Goal: Book appointment/travel/reservation

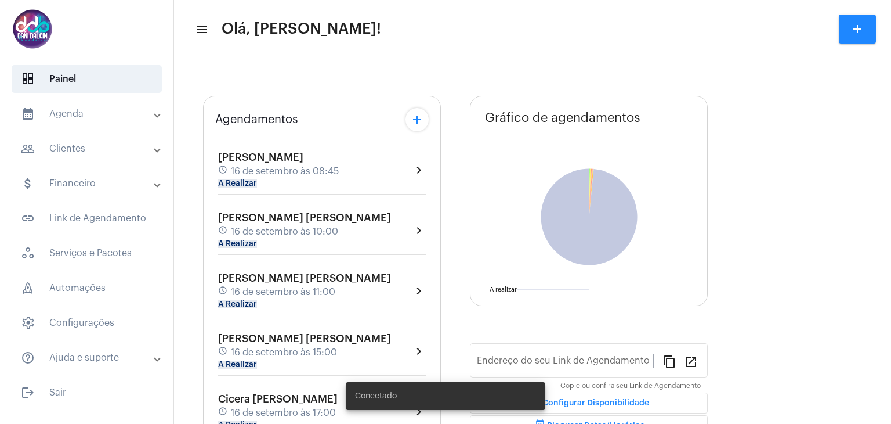
click at [74, 124] on mat-expansion-panel-header "calendar_month_outlined Agenda" at bounding box center [90, 114] width 167 height 28
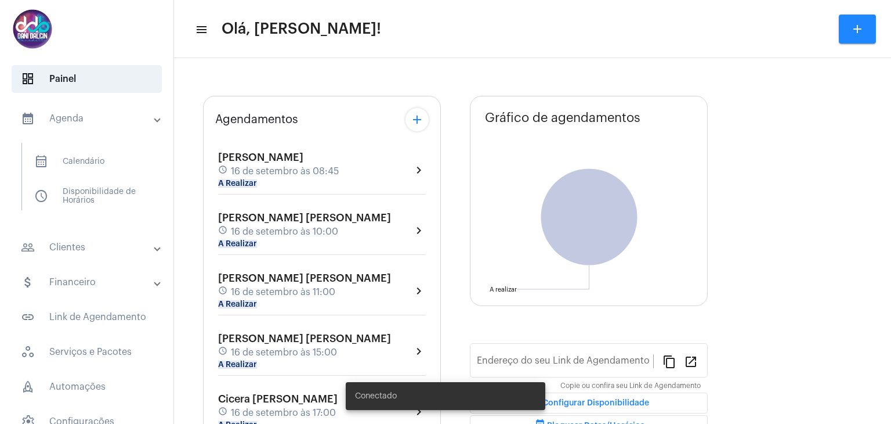
type input "[URL][DOMAIN_NAME][PERSON_NAME]"
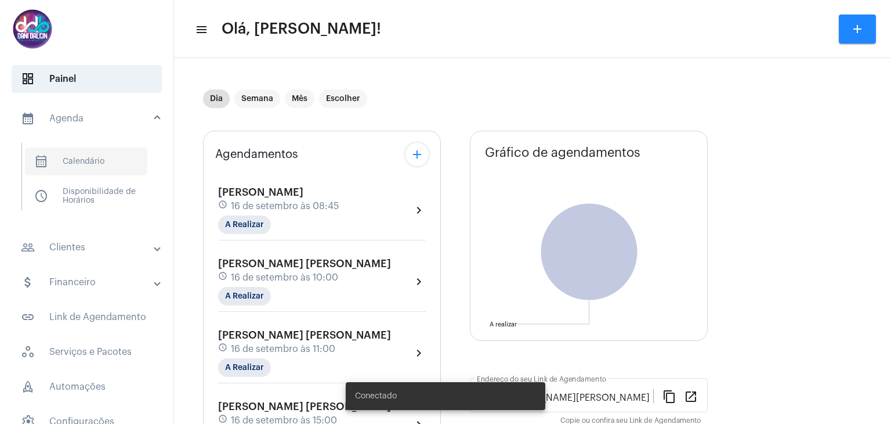
click at [77, 156] on span "calendar_month_outlined Calendário" at bounding box center [86, 161] width 122 height 28
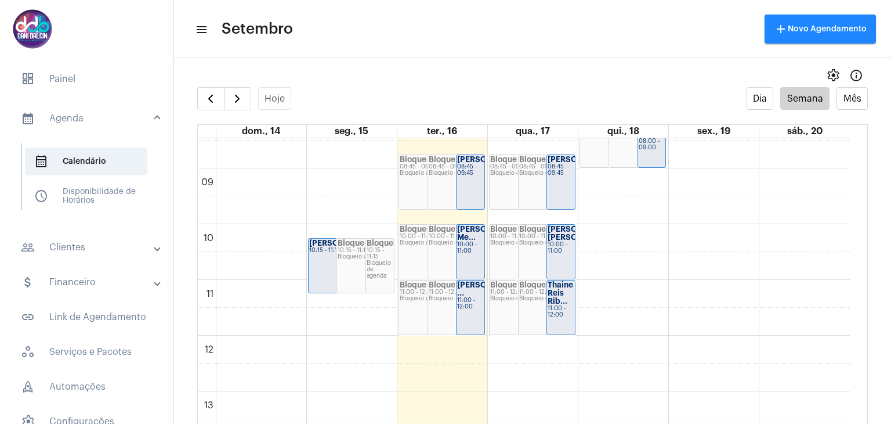
scroll to position [450, 0]
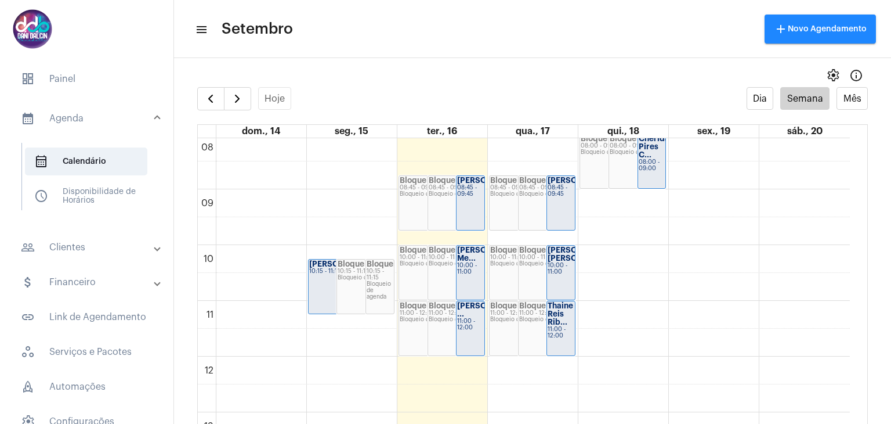
click at [629, 253] on div "00 01 02 03 04 05 06 07 08 09 10 11 12 13 14 15 16 17 18 19 20 21 22 23 [PERSON…" at bounding box center [524, 356] width 652 height 1337
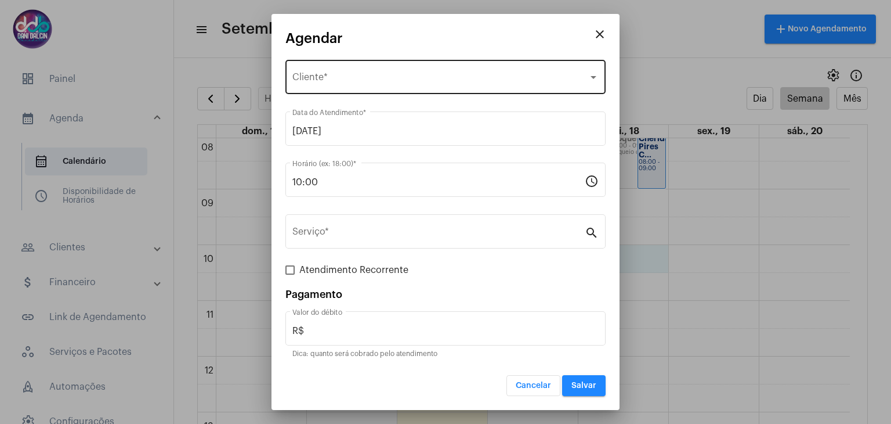
click at [399, 73] on div "Selecione o Cliente Cliente *" at bounding box center [445, 75] width 306 height 37
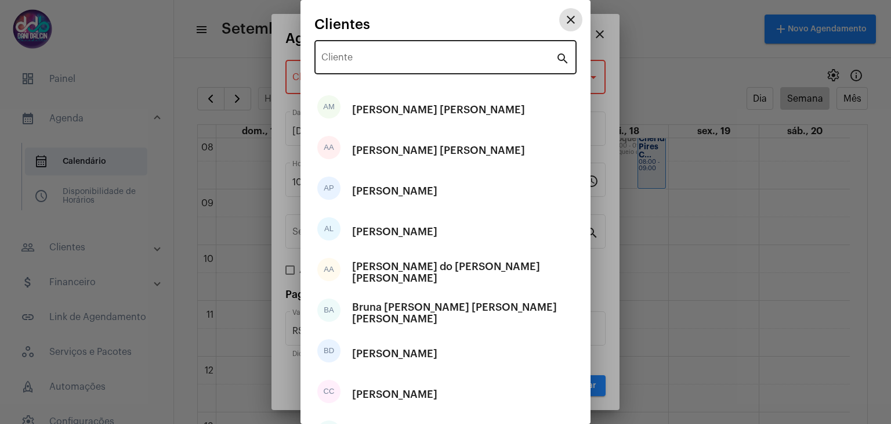
click at [387, 43] on div "Cliente" at bounding box center [438, 56] width 234 height 37
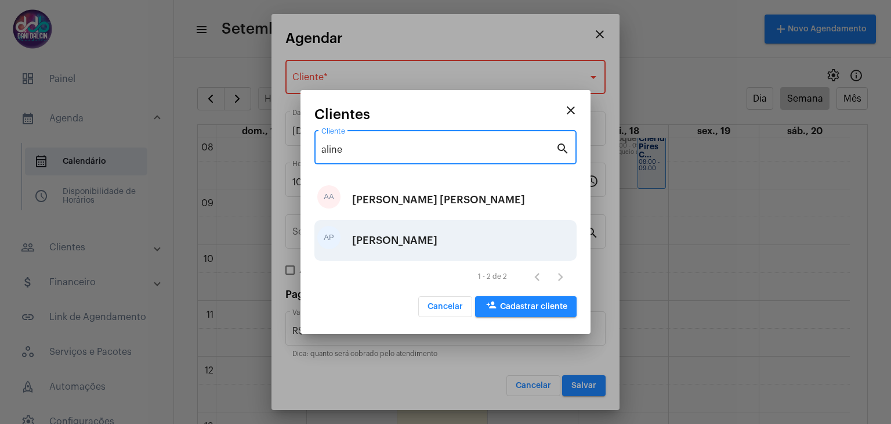
type input "aline"
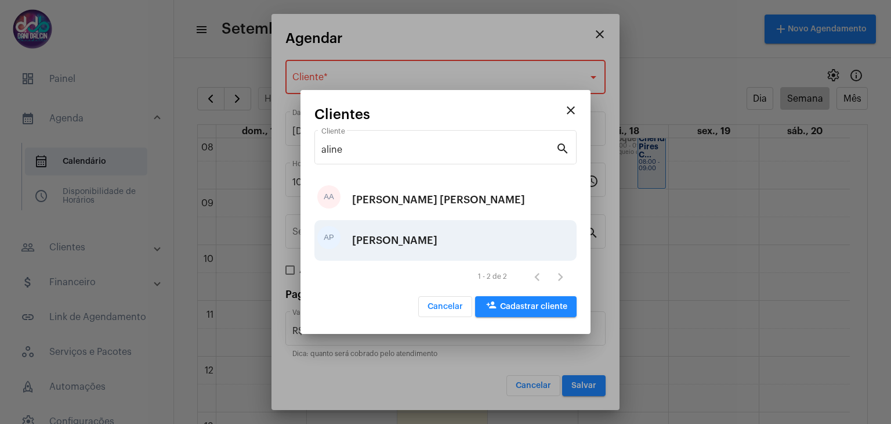
click at [404, 247] on div "[PERSON_NAME]" at bounding box center [394, 240] width 85 height 35
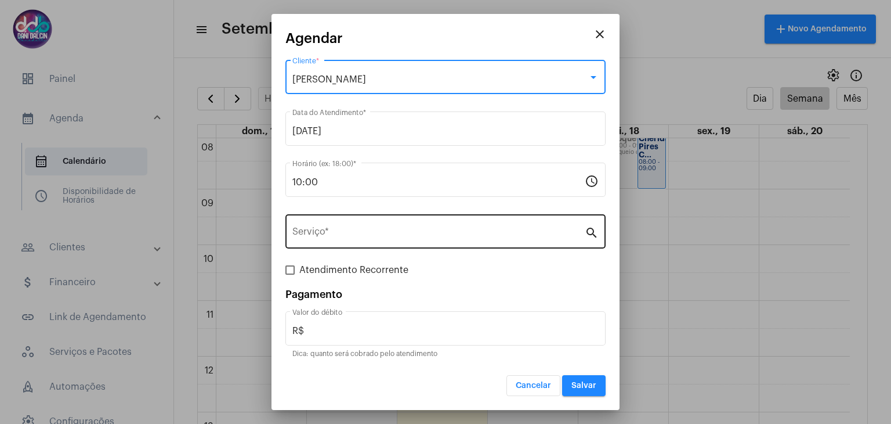
click at [405, 237] on input "Serviço *" at bounding box center [438, 234] width 292 height 10
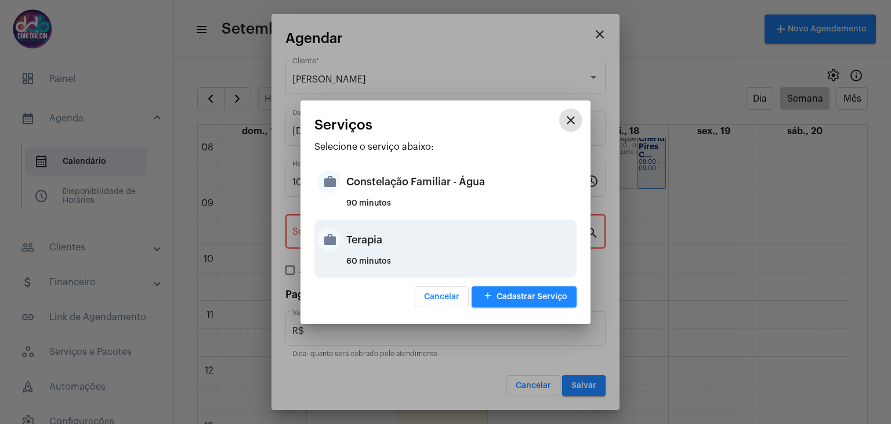
click at [373, 248] on div "Terapia" at bounding box center [459, 239] width 227 height 35
type input "Terapia"
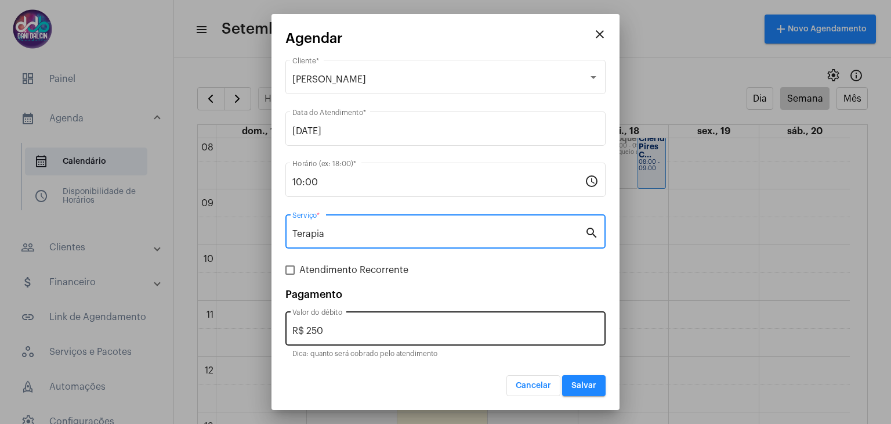
click at [344, 328] on input "R$ 250" at bounding box center [445, 331] width 306 height 10
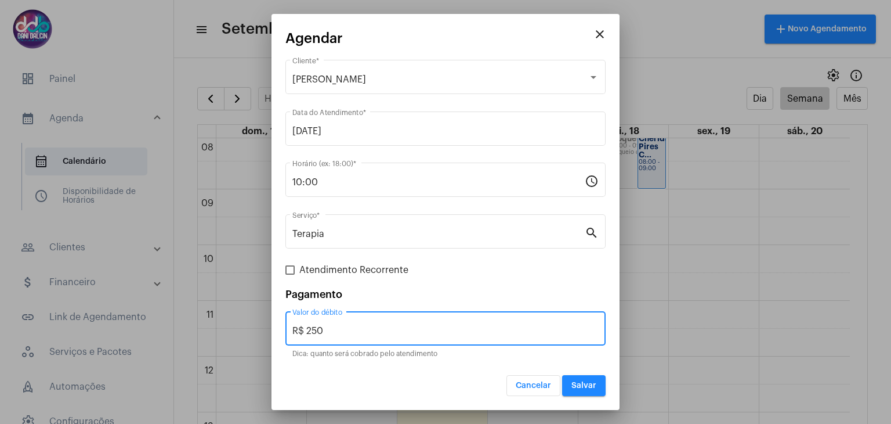
click at [344, 328] on input "R$ 250" at bounding box center [445, 331] width 306 height 10
type input "R$ 130"
click at [574, 389] on button "Salvar" at bounding box center [584, 385] width 44 height 21
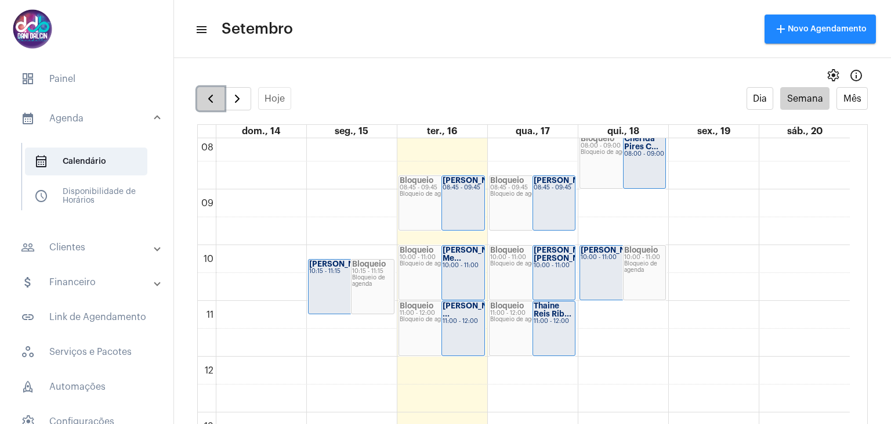
click at [204, 99] on span "button" at bounding box center [211, 99] width 14 height 14
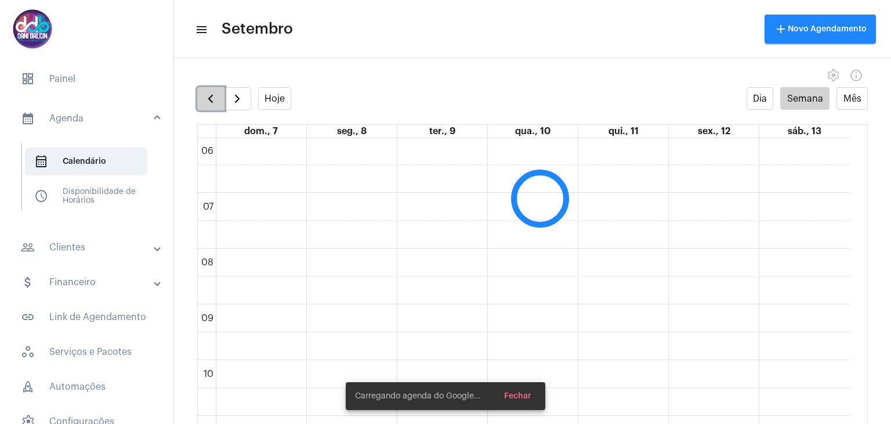
click at [204, 99] on span "button" at bounding box center [211, 99] width 14 height 14
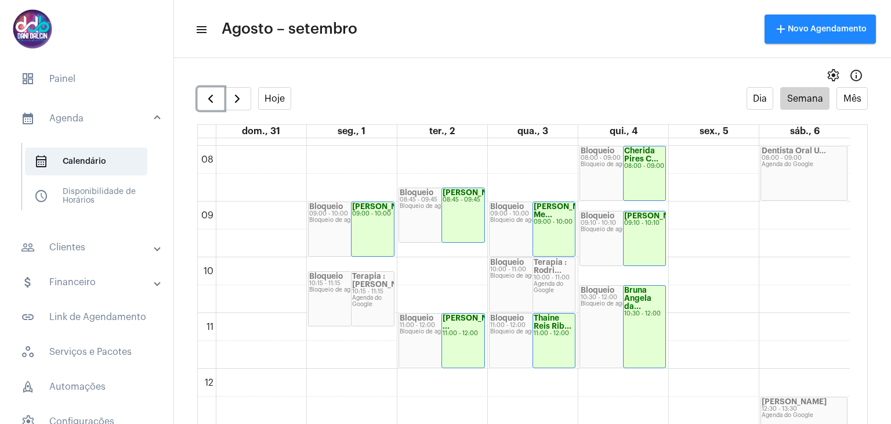
scroll to position [566, 0]
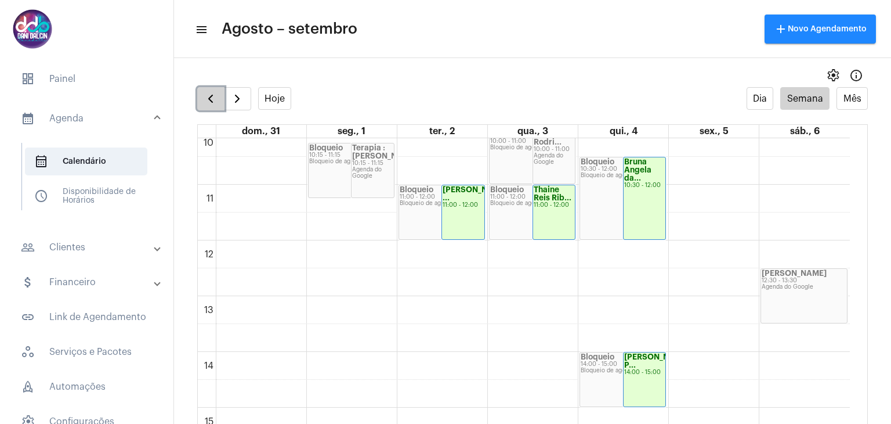
click at [209, 102] on span "button" at bounding box center [211, 99] width 14 height 14
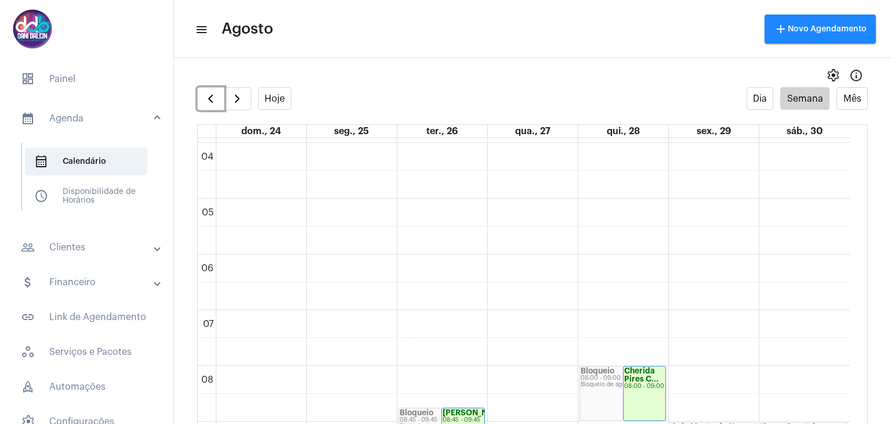
scroll to position [450, 0]
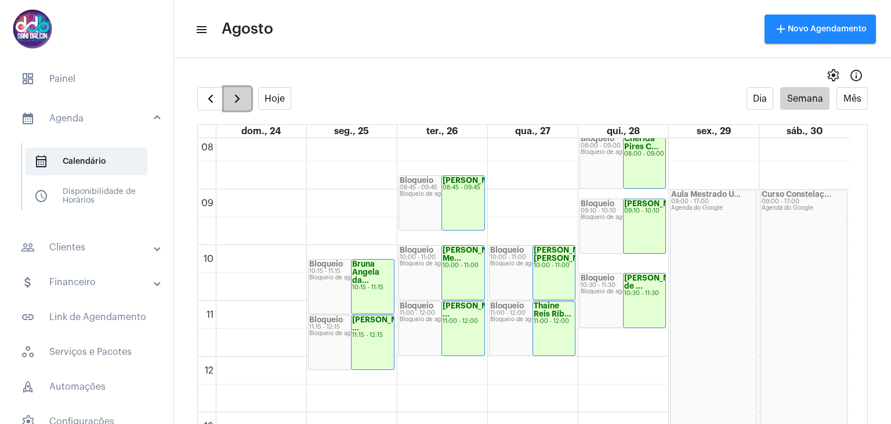
click at [237, 104] on span "button" at bounding box center [237, 99] width 14 height 14
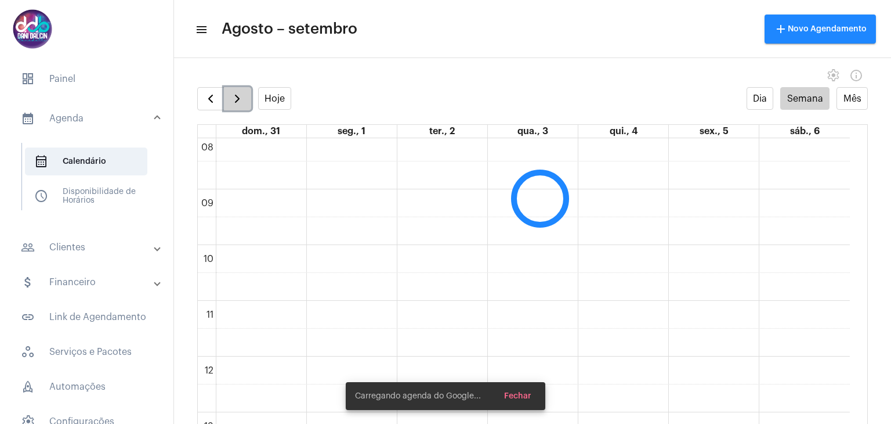
scroll to position [335, 0]
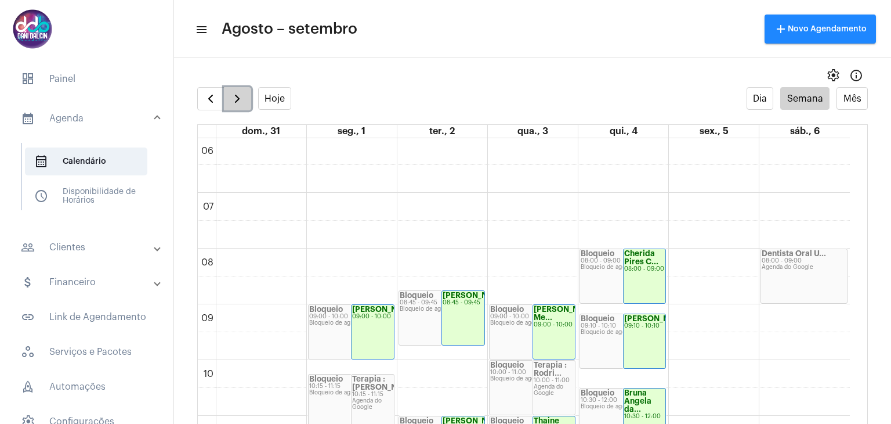
click at [237, 100] on span "button" at bounding box center [237, 99] width 14 height 14
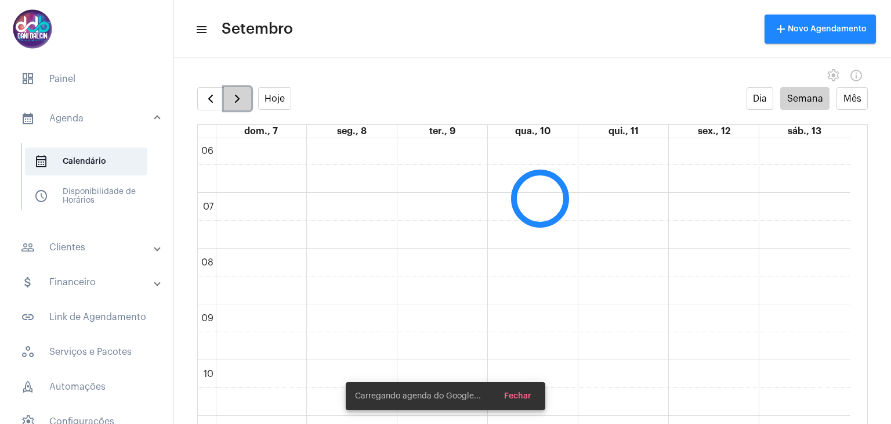
scroll to position [334, 0]
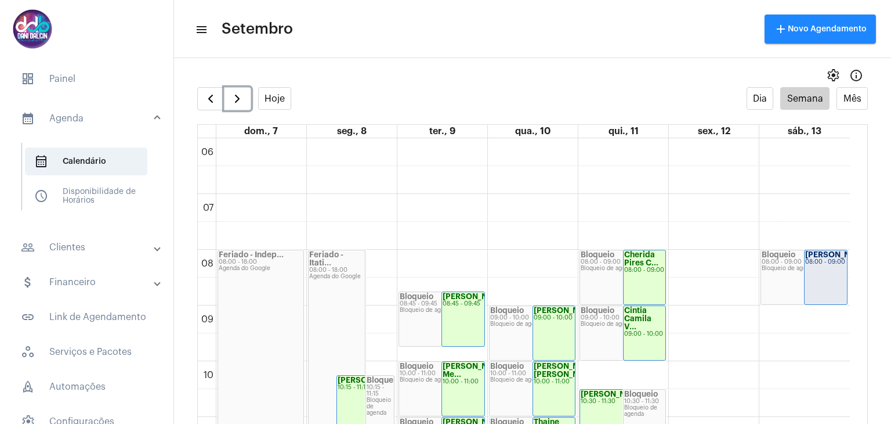
click at [349, 381] on strong "[PERSON_NAME]" at bounding box center [370, 380] width 65 height 8
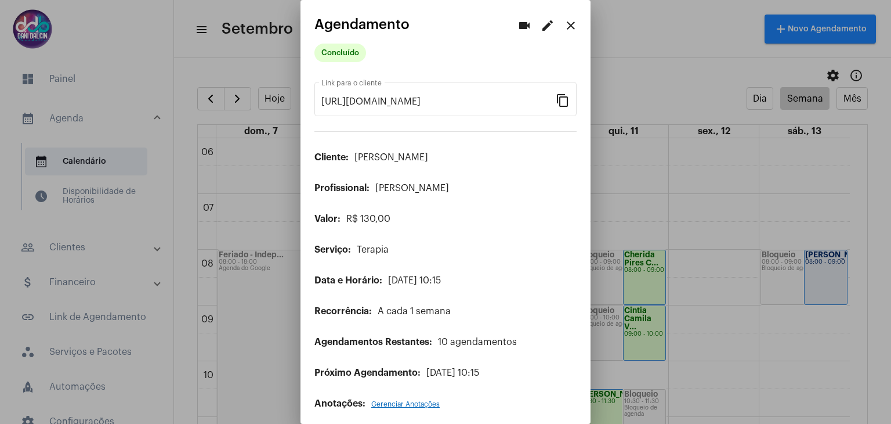
click at [565, 24] on mat-icon "close" at bounding box center [571, 26] width 14 height 14
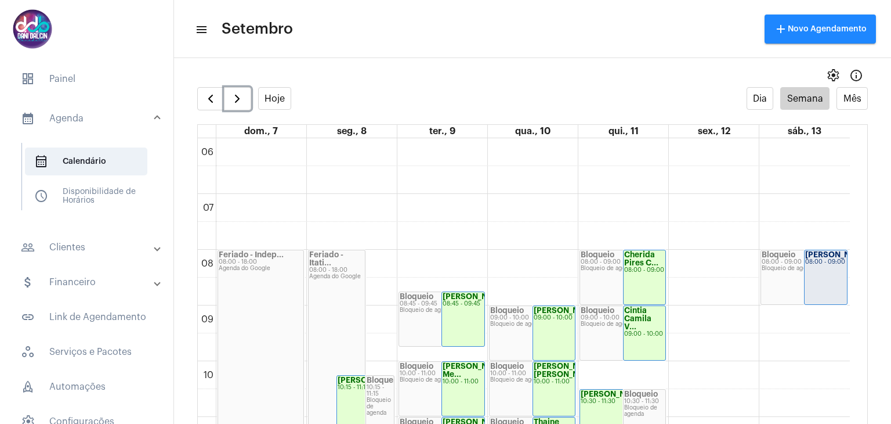
scroll to position [624, 0]
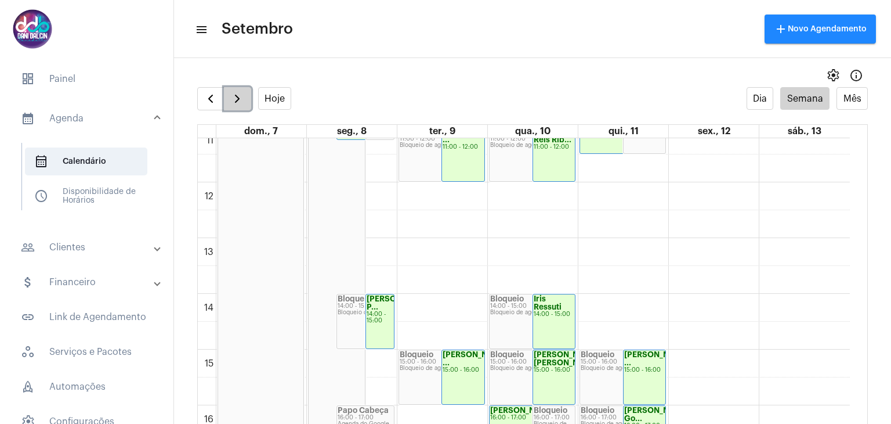
click at [236, 104] on span "button" at bounding box center [237, 99] width 14 height 14
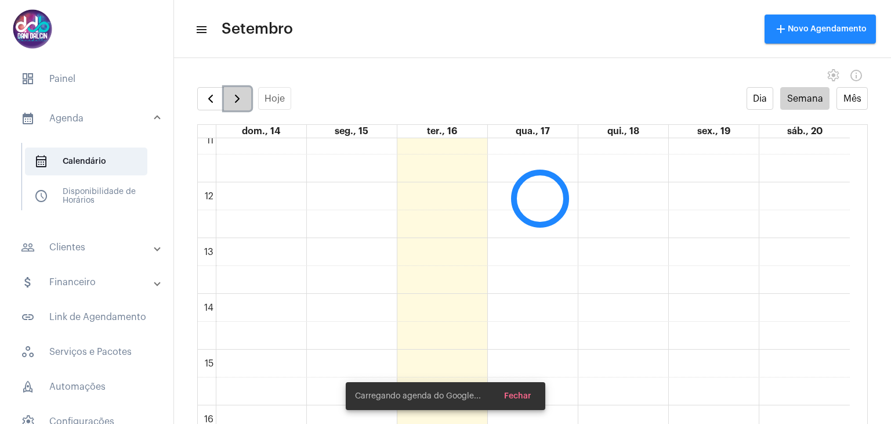
scroll to position [334, 0]
click at [236, 104] on span "button" at bounding box center [237, 99] width 14 height 14
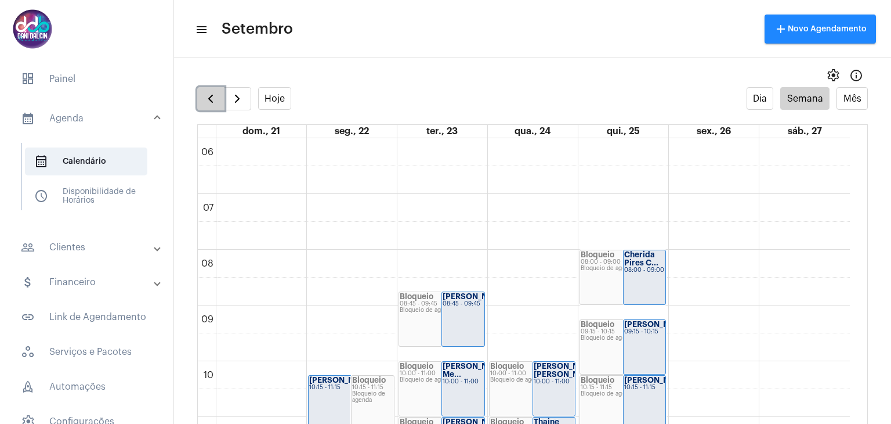
click at [211, 102] on span "button" at bounding box center [211, 99] width 14 height 14
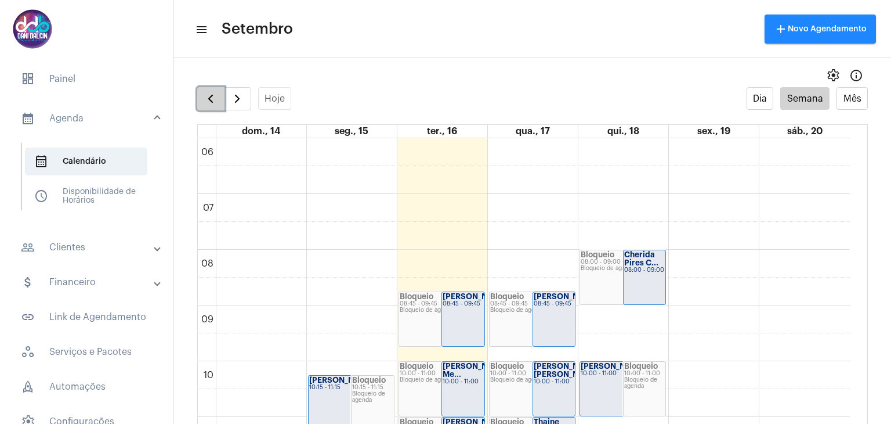
click at [214, 99] on span "button" at bounding box center [211, 99] width 14 height 14
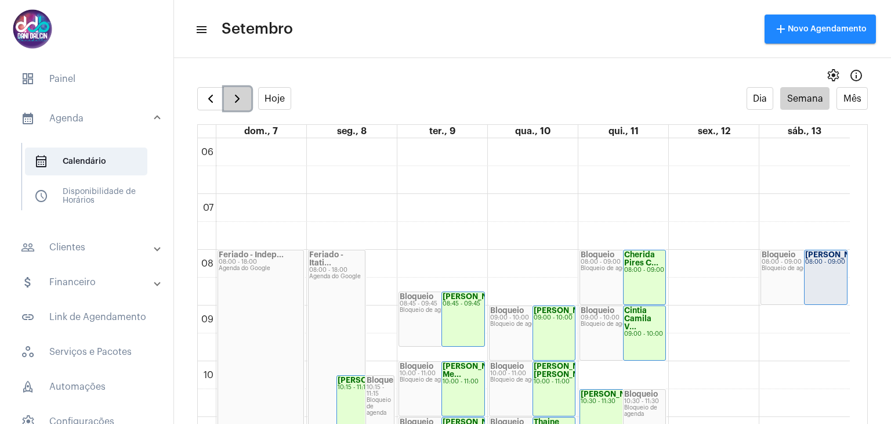
click at [237, 94] on span "button" at bounding box center [237, 99] width 14 height 14
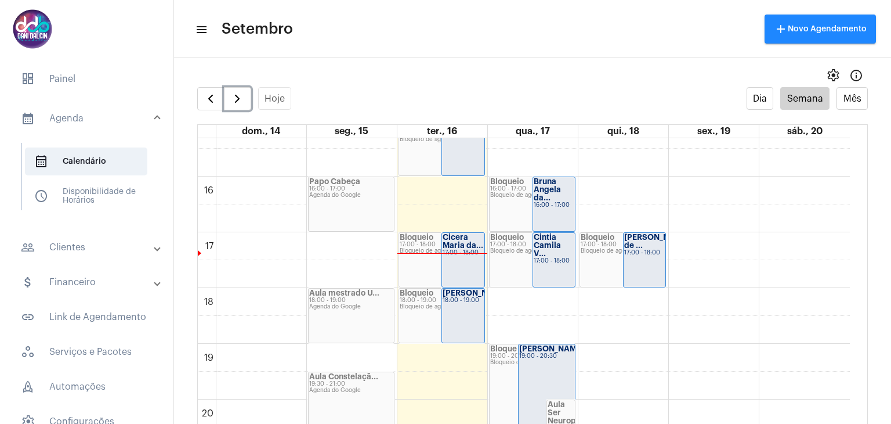
scroll to position [857, 0]
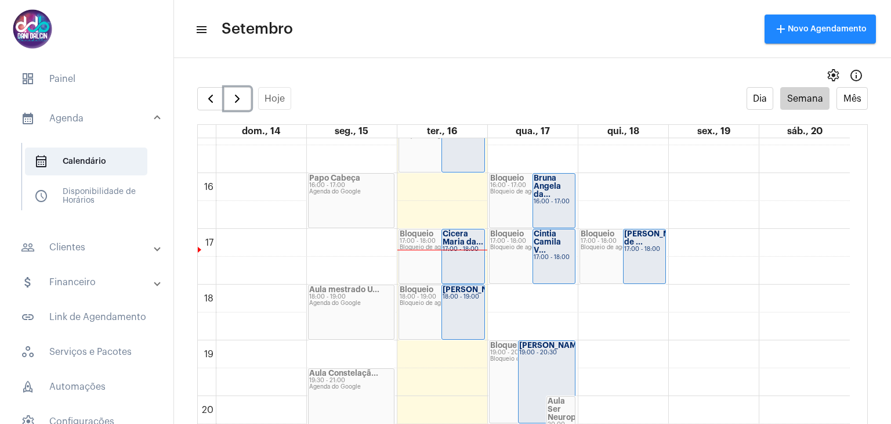
click at [464, 244] on strong "Cicera Maria da..." at bounding box center [463, 238] width 41 height 16
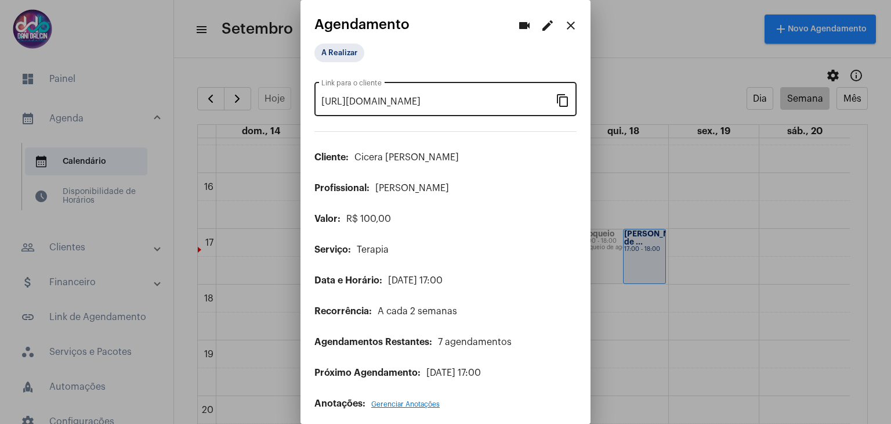
click at [556, 99] on mat-icon "content_copy" at bounding box center [563, 100] width 14 height 14
